Goal: Transaction & Acquisition: Obtain resource

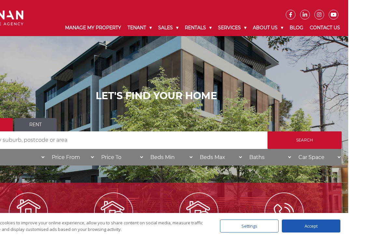
scroll to position [11, 0]
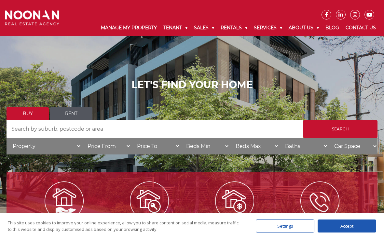
click at [224, 42] on link "Residential for Rent" at bounding box center [261, 43] width 78 height 9
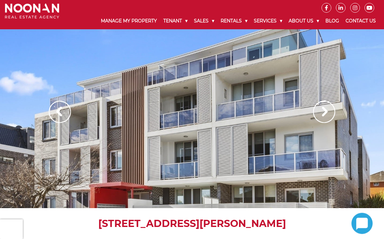
scroll to position [7, 0]
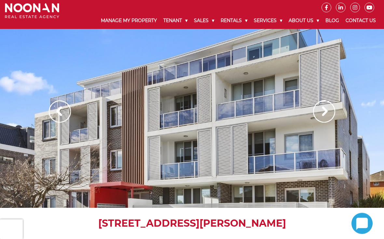
click at [63, 112] on img at bounding box center [60, 112] width 22 height 22
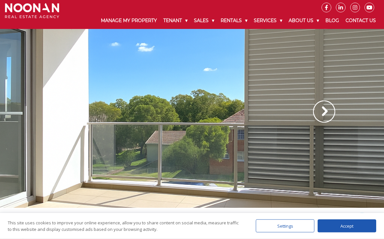
scroll to position [7, 0]
click at [320, 115] on img at bounding box center [324, 111] width 22 height 22
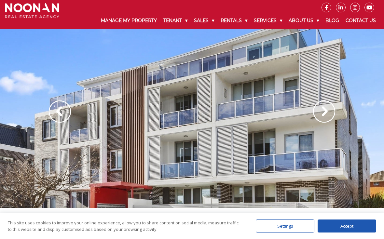
click at [319, 112] on img at bounding box center [324, 111] width 22 height 22
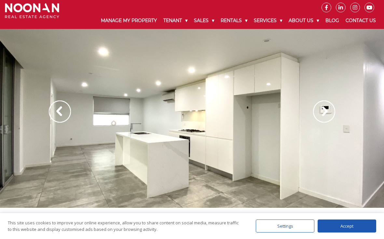
click at [319, 112] on img at bounding box center [324, 111] width 22 height 22
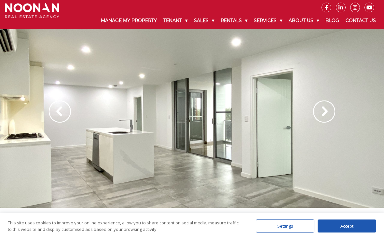
click at [319, 112] on img at bounding box center [324, 111] width 22 height 22
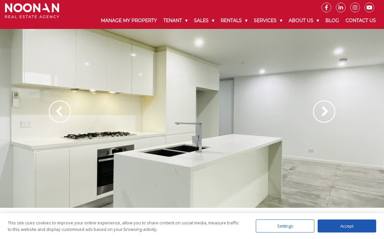
click at [327, 105] on img at bounding box center [324, 111] width 22 height 22
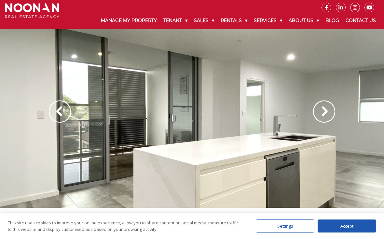
click at [328, 102] on img at bounding box center [324, 111] width 22 height 22
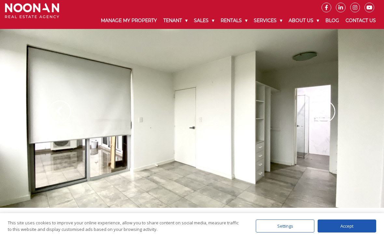
click at [324, 107] on img at bounding box center [324, 111] width 22 height 22
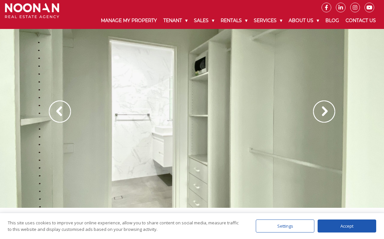
click at [318, 112] on img at bounding box center [324, 111] width 22 height 22
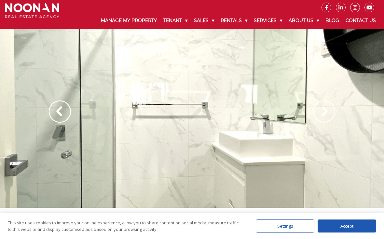
click at [325, 109] on img at bounding box center [324, 111] width 22 height 22
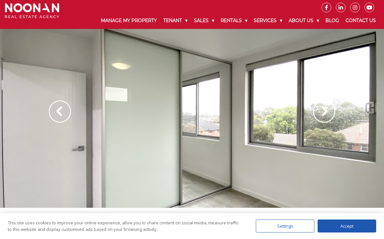
click at [328, 104] on img at bounding box center [324, 111] width 22 height 22
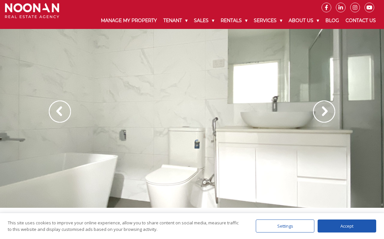
click at [322, 108] on img at bounding box center [324, 111] width 22 height 22
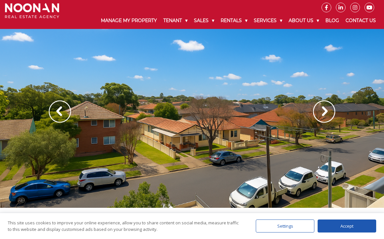
click at [326, 105] on img at bounding box center [324, 111] width 22 height 22
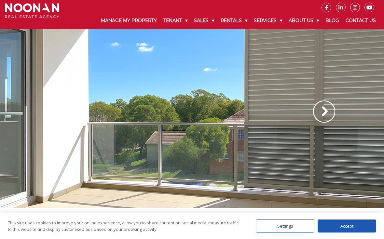
click at [323, 108] on img at bounding box center [324, 111] width 22 height 22
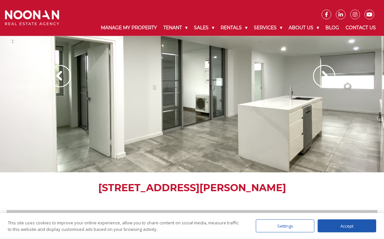
scroll to position [0, 0]
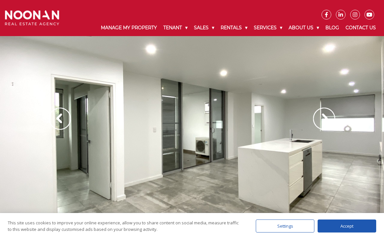
click at [64, 115] on img at bounding box center [60, 119] width 22 height 22
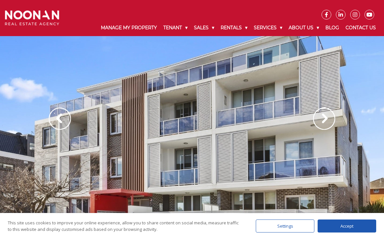
click at [58, 109] on img at bounding box center [60, 119] width 22 height 22
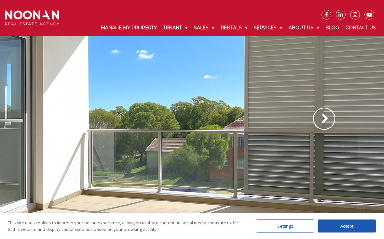
click at [39, 107] on div at bounding box center [192, 125] width 384 height 179
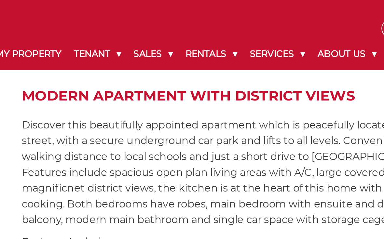
scroll to position [207, 0]
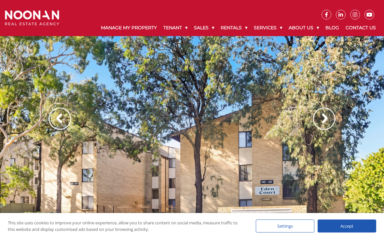
click at [60, 117] on img at bounding box center [60, 119] width 22 height 22
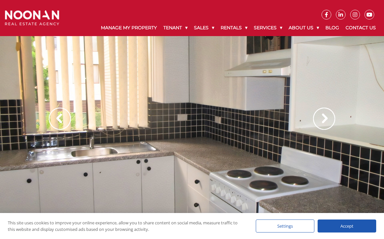
click at [60, 112] on img at bounding box center [60, 119] width 22 height 22
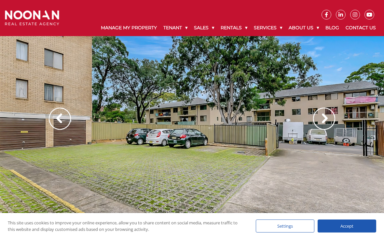
click at [62, 114] on img at bounding box center [60, 119] width 22 height 22
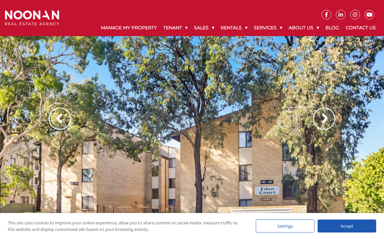
click at [63, 116] on img at bounding box center [60, 119] width 22 height 22
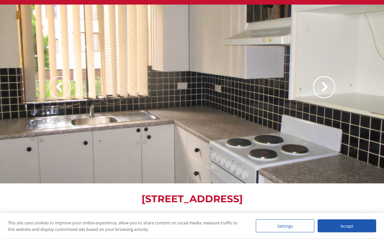
scroll to position [32, 0]
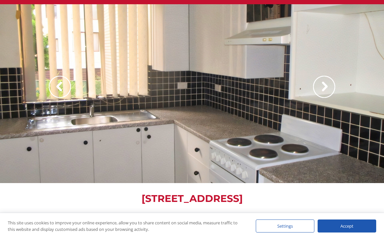
click at [59, 90] on img at bounding box center [60, 87] width 22 height 22
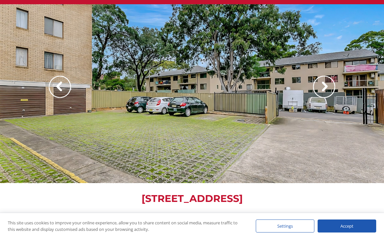
click at [59, 83] on img at bounding box center [60, 87] width 22 height 22
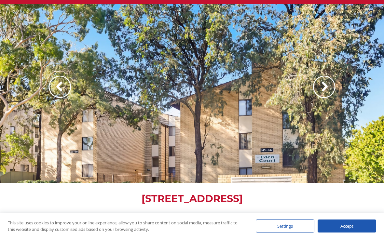
click at [60, 84] on img at bounding box center [60, 87] width 22 height 22
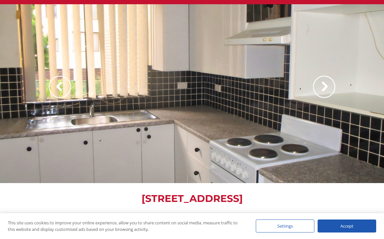
click at [46, 77] on div at bounding box center [192, 93] width 384 height 179
click at [59, 85] on img at bounding box center [60, 87] width 22 height 22
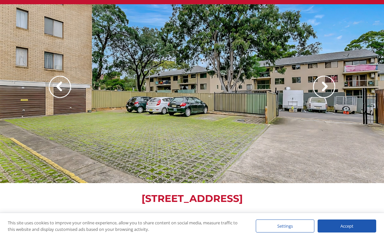
click at [56, 76] on img at bounding box center [60, 87] width 22 height 22
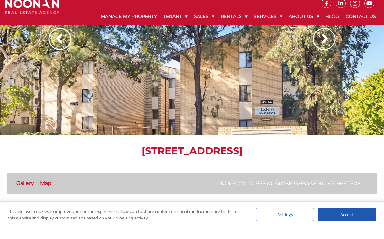
scroll to position [44, 0]
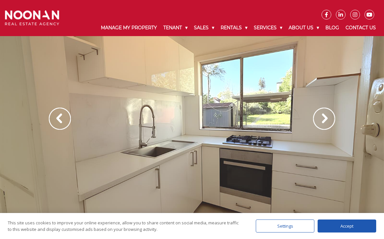
click at [62, 111] on img at bounding box center [60, 119] width 22 height 22
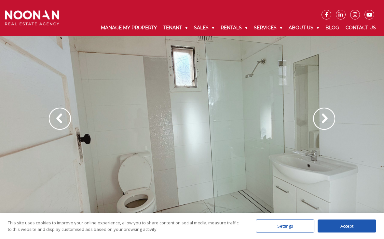
click at [63, 119] on img at bounding box center [60, 119] width 22 height 22
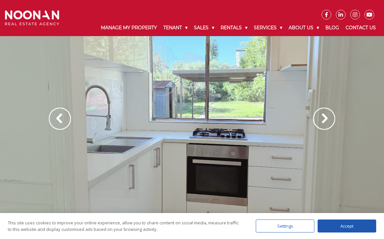
click at [64, 117] on img at bounding box center [60, 119] width 22 height 22
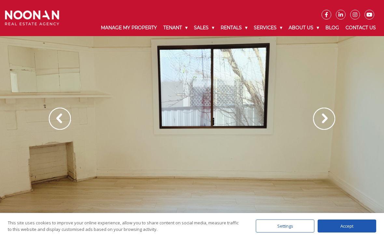
click at [61, 109] on img at bounding box center [60, 119] width 22 height 22
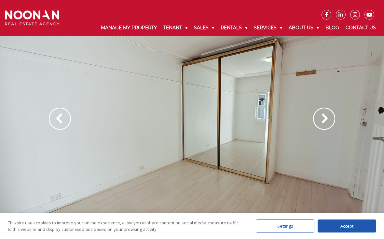
click at [59, 107] on div at bounding box center [192, 125] width 384 height 179
click at [63, 115] on img at bounding box center [60, 119] width 22 height 22
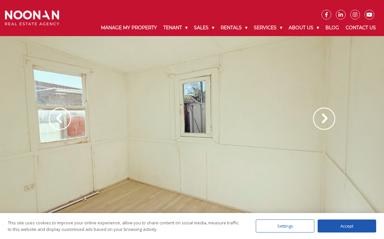
click at [55, 103] on div at bounding box center [192, 125] width 384 height 179
click at [63, 118] on img at bounding box center [60, 119] width 22 height 22
